Goal: Task Accomplishment & Management: Use online tool/utility

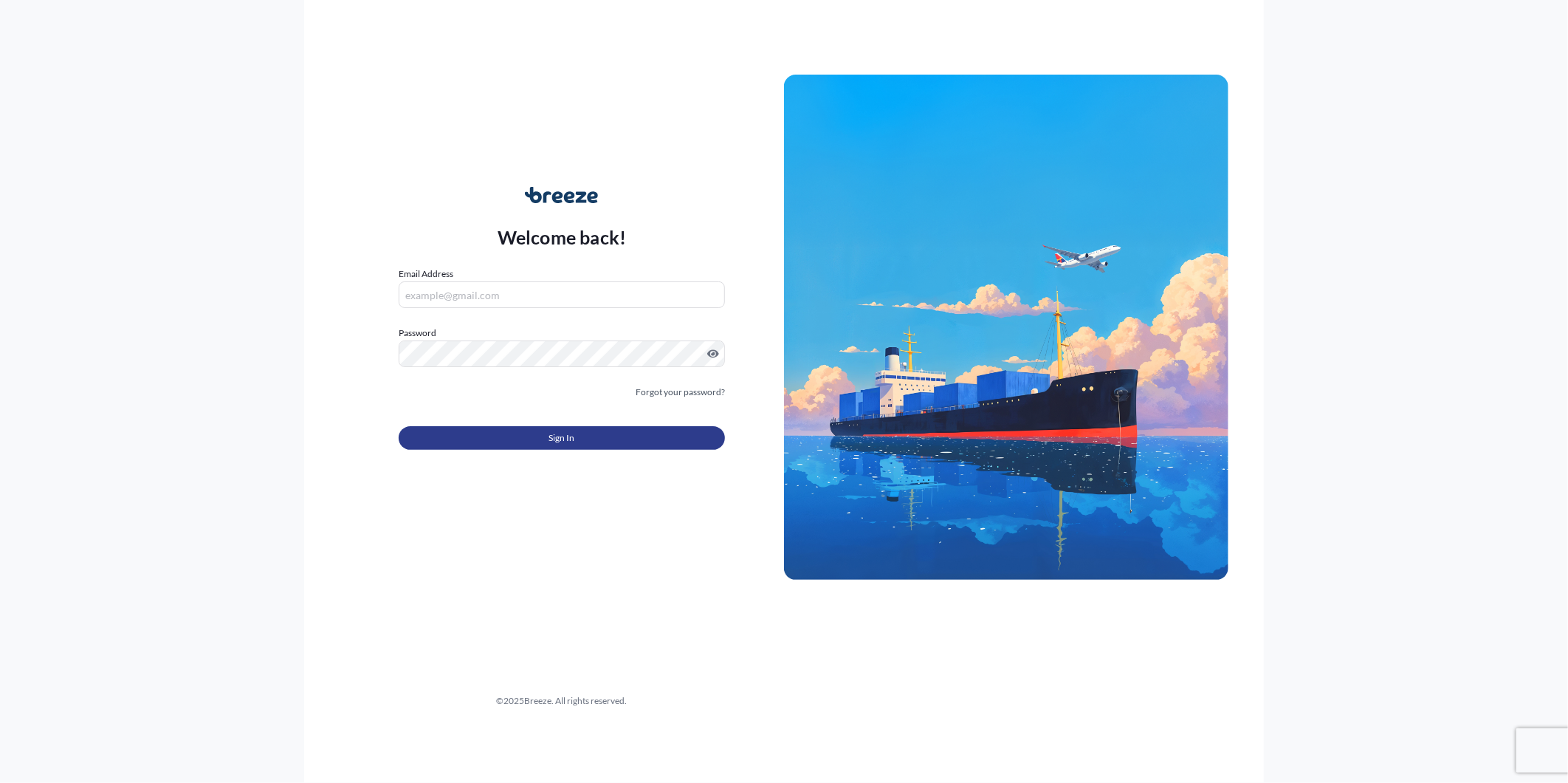
type input "[PERSON_NAME][EMAIL_ADDRESS][PERSON_NAME][DOMAIN_NAME]"
click at [526, 432] on button "Sign In" at bounding box center [561, 438] width 326 height 24
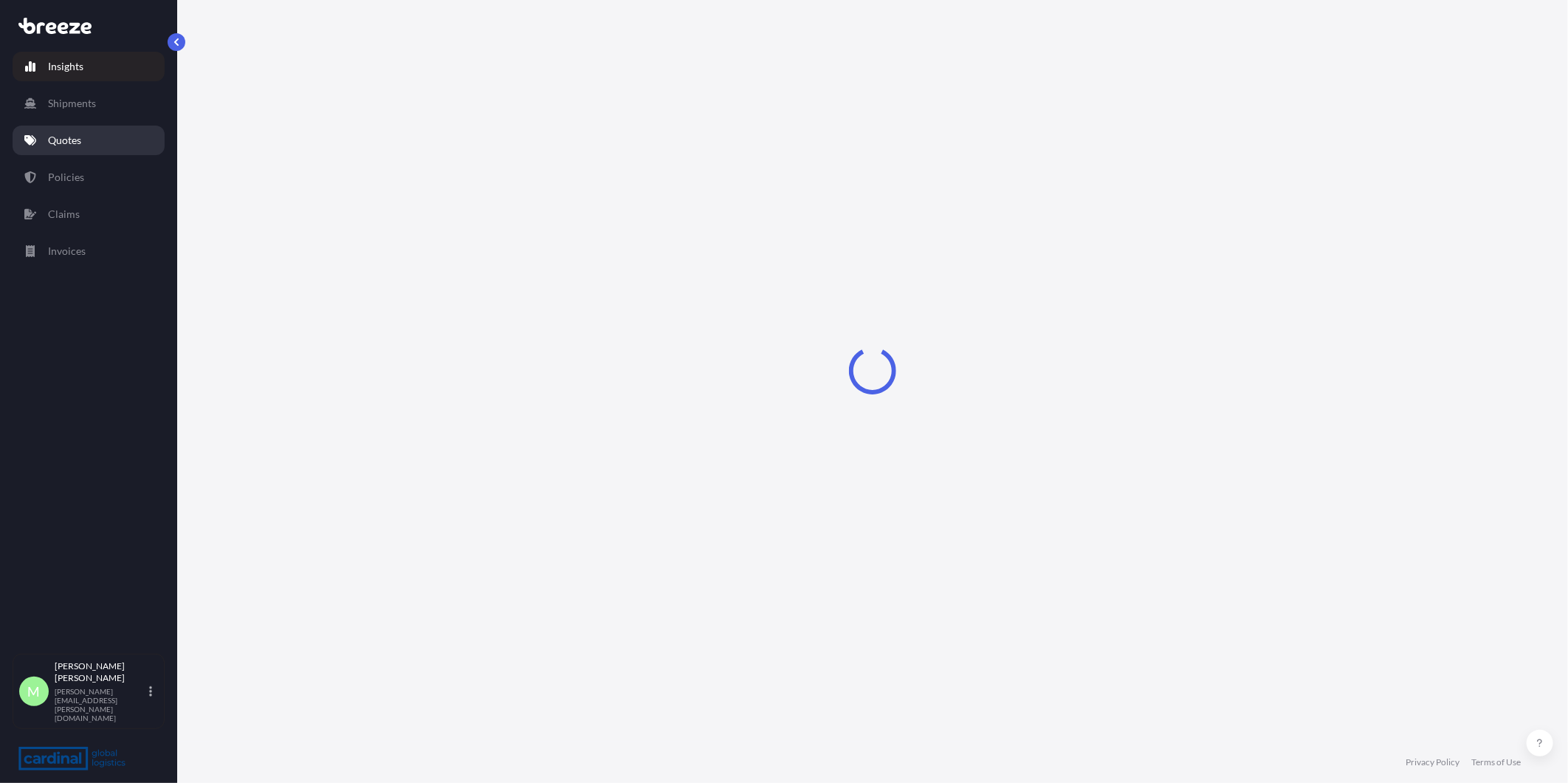
click at [66, 137] on p "Quotes" at bounding box center [64, 140] width 33 height 15
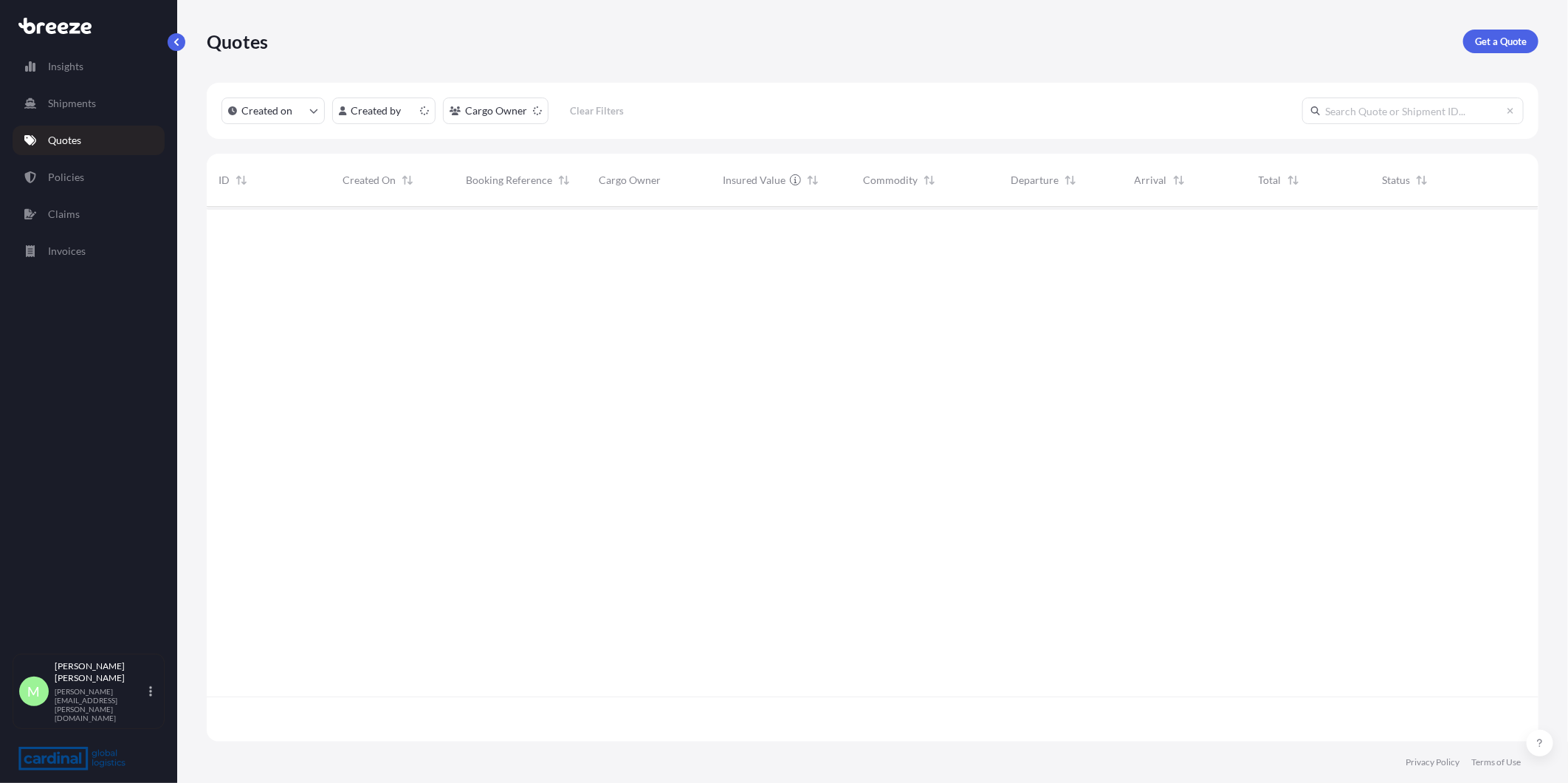
scroll to position [530, 1319]
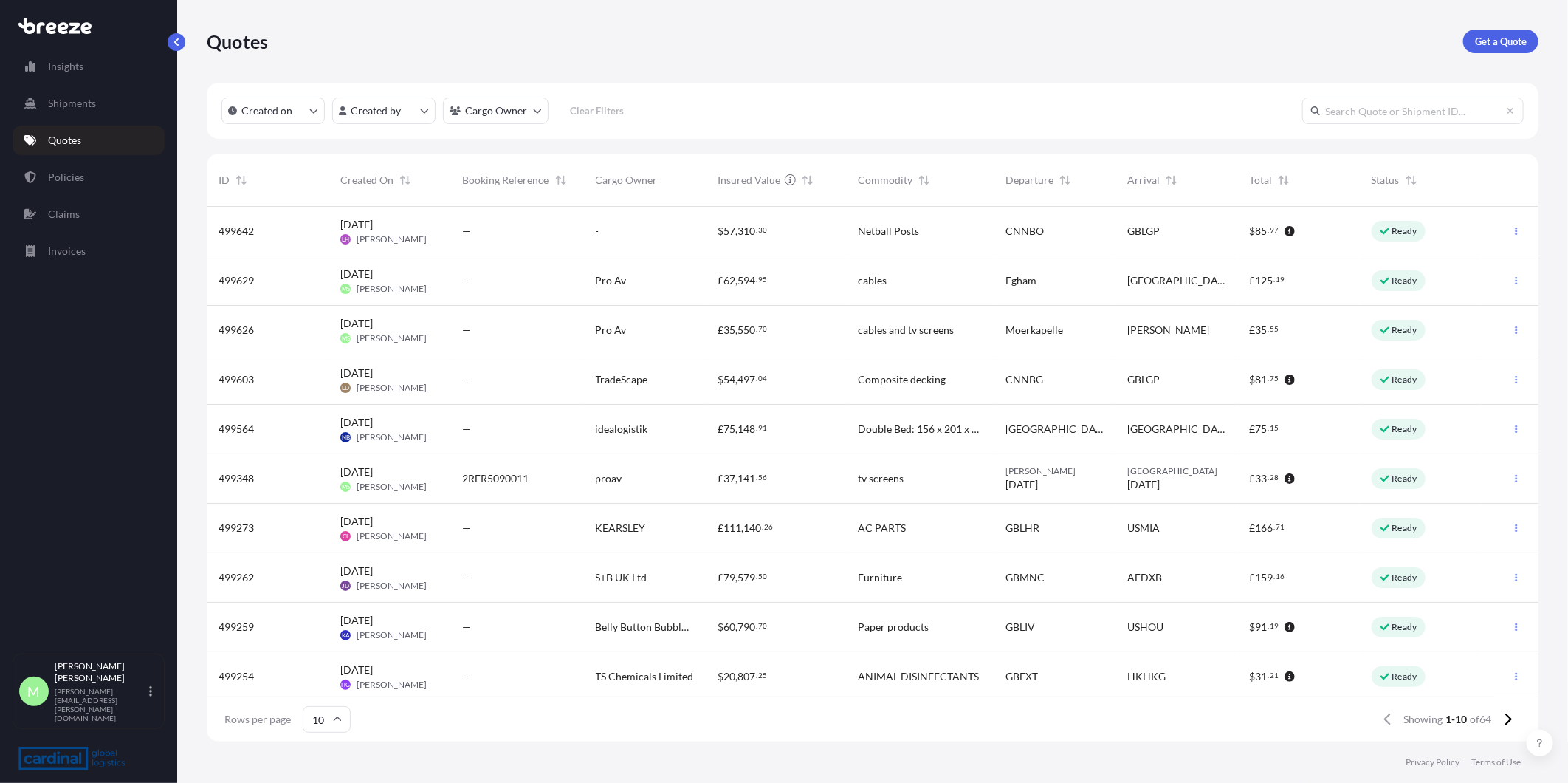
click at [1072, 269] on div "Egham" at bounding box center [1055, 281] width 122 height 50
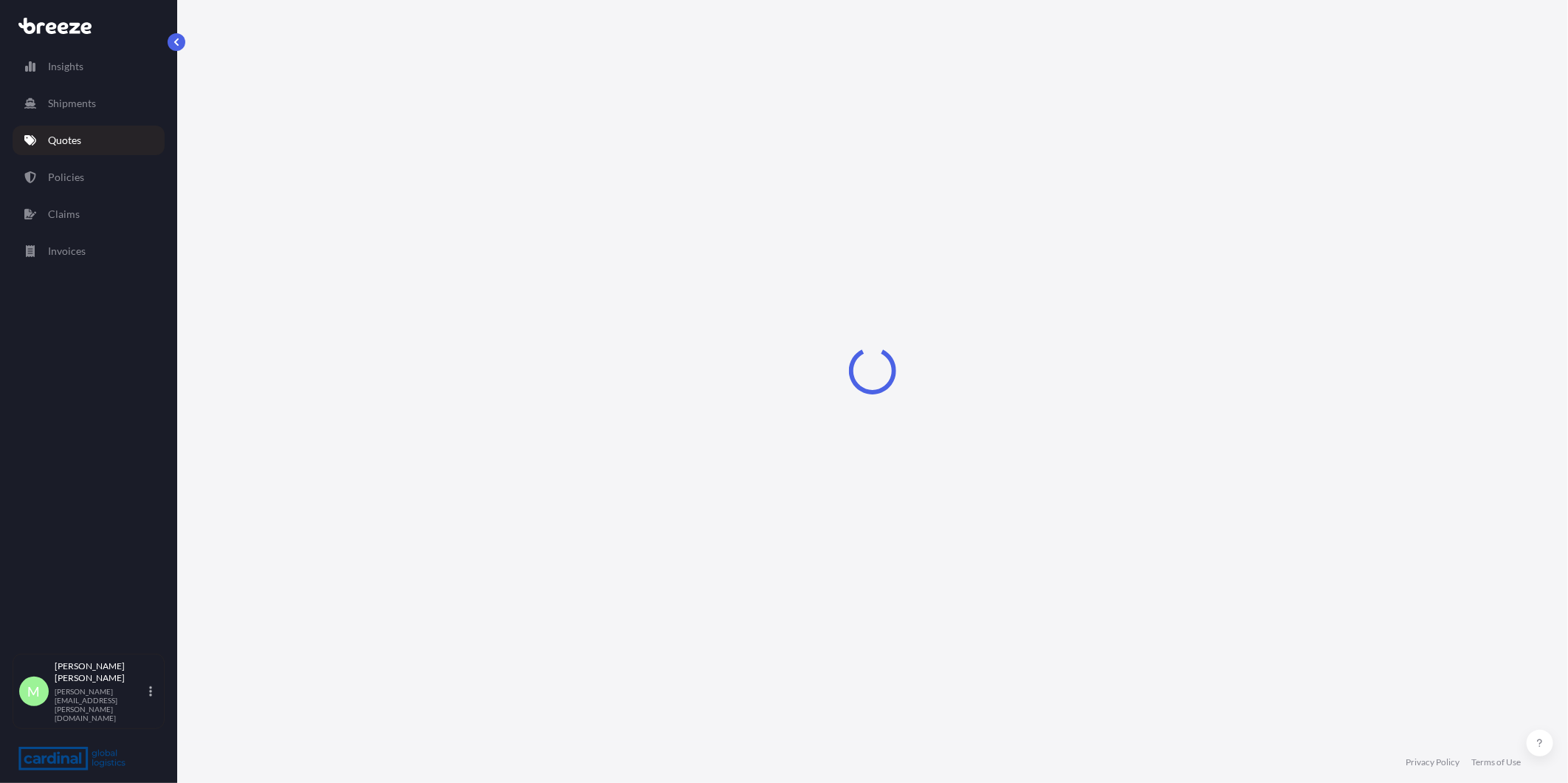
select select "Road"
select select "1"
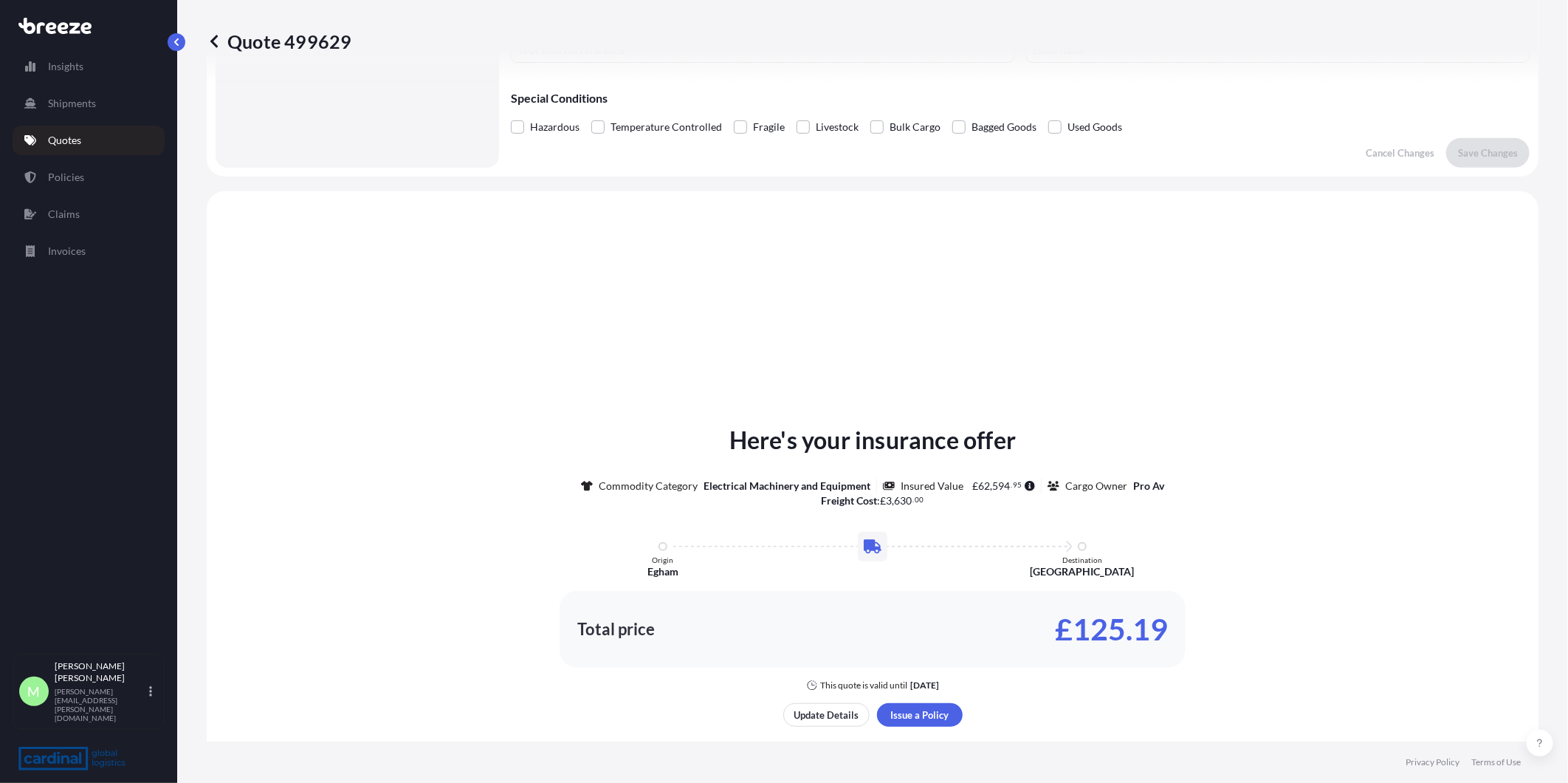
scroll to position [445, 0]
